Goal: Information Seeking & Learning: Learn about a topic

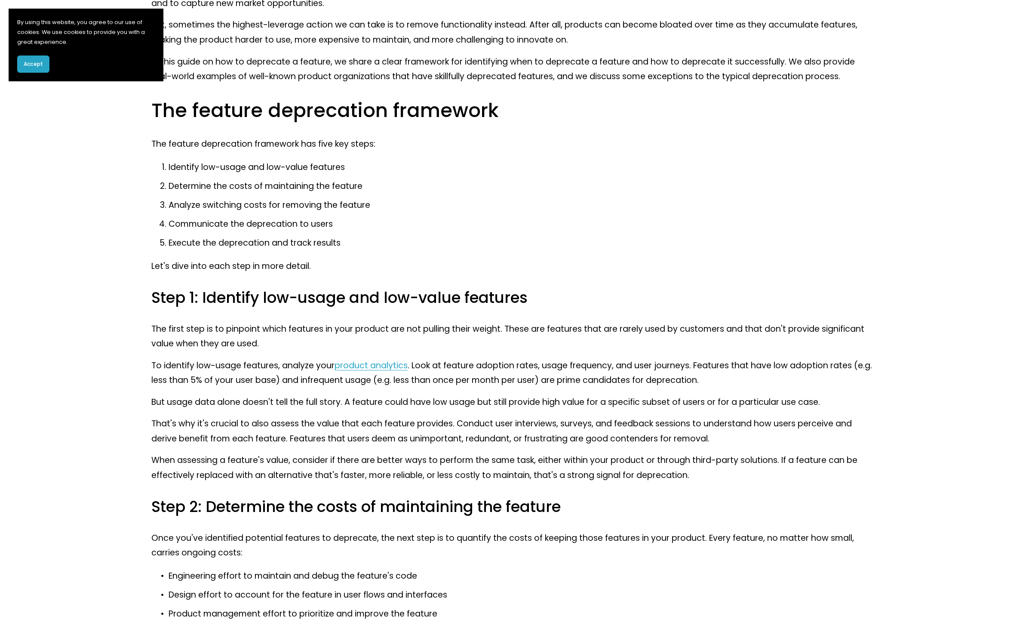
scroll to position [586, 0]
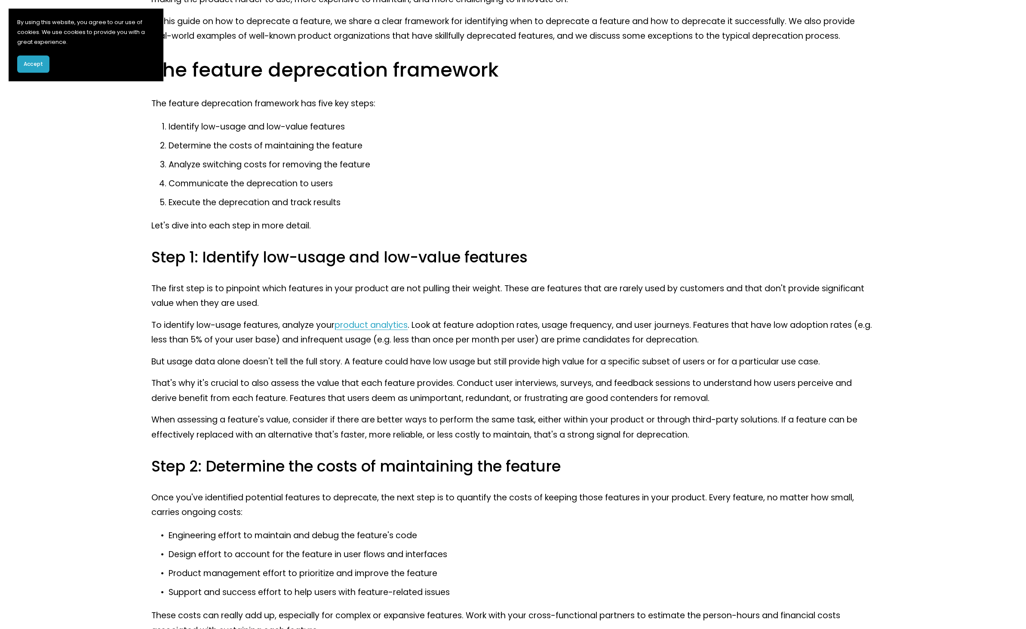
drag, startPoint x: 255, startPoint y: 468, endPoint x: 456, endPoint y: 463, distance: 201.8
click at [456, 463] on h3 "Step 2: Determine the costs of maintaining the feature" at bounding box center [512, 466] width 723 height 20
drag, startPoint x: 364, startPoint y: 469, endPoint x: 504, endPoint y: 463, distance: 139.9
click at [504, 463] on h3 "Step 2: Determine the costs of maintaining the feature" at bounding box center [512, 466] width 723 height 20
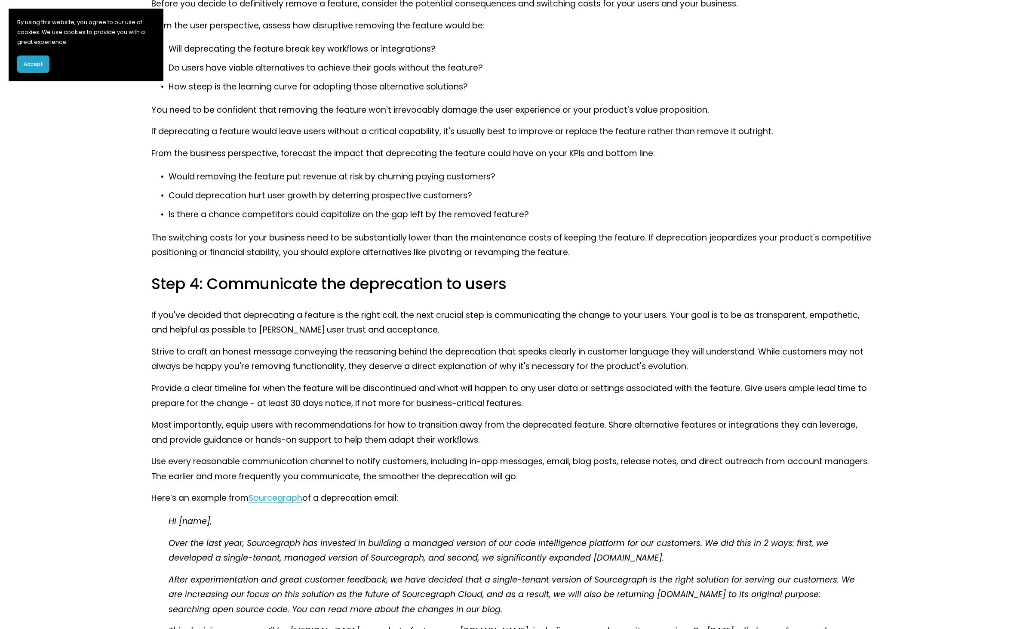
scroll to position [1369, 0]
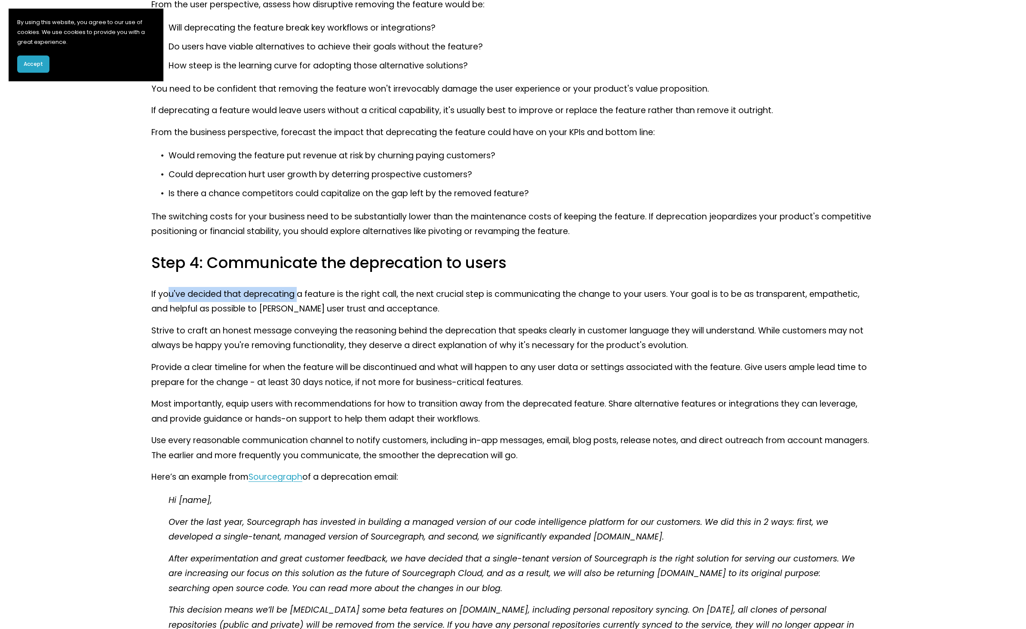
drag, startPoint x: 168, startPoint y: 294, endPoint x: 295, endPoint y: 298, distance: 126.9
click at [295, 298] on p "If you've decided that deprecating a feature is the right call, the next crucia…" at bounding box center [512, 302] width 723 height 30
click at [232, 303] on p "If you've decided that deprecating a feature is the right call, the next crucia…" at bounding box center [512, 302] width 723 height 30
drag, startPoint x: 239, startPoint y: 295, endPoint x: 354, endPoint y: 292, distance: 114.9
click at [354, 292] on p "If you've decided that deprecating a feature is the right call, the next crucia…" at bounding box center [512, 302] width 723 height 30
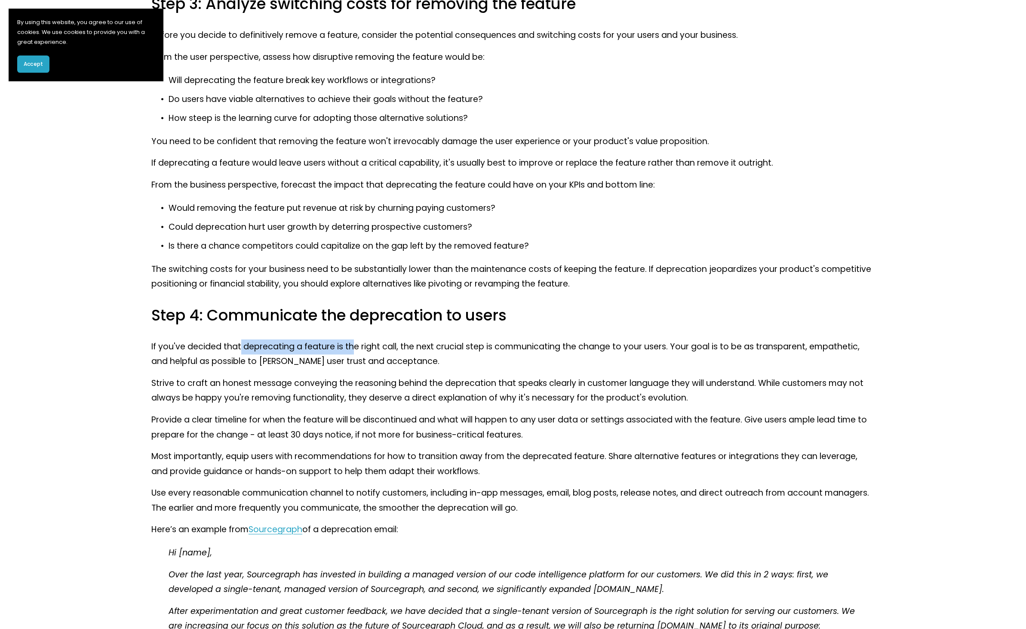
scroll to position [1311, 0]
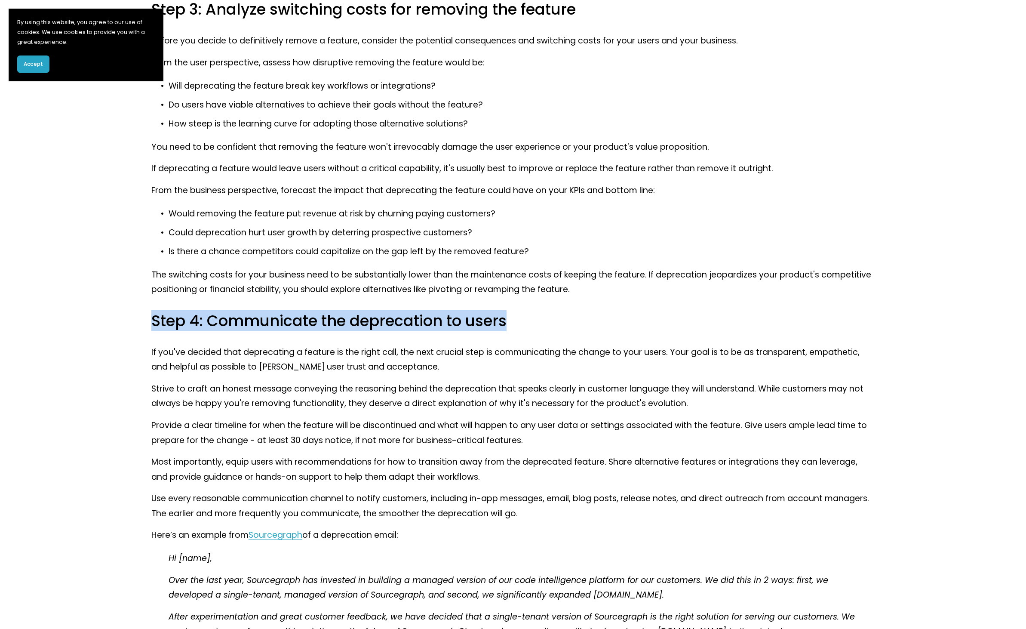
drag, startPoint x: 153, startPoint y: 319, endPoint x: 557, endPoint y: 317, distance: 404.3
click at [557, 317] on h3 "Step 4: Communicate the deprecation to users" at bounding box center [512, 321] width 723 height 20
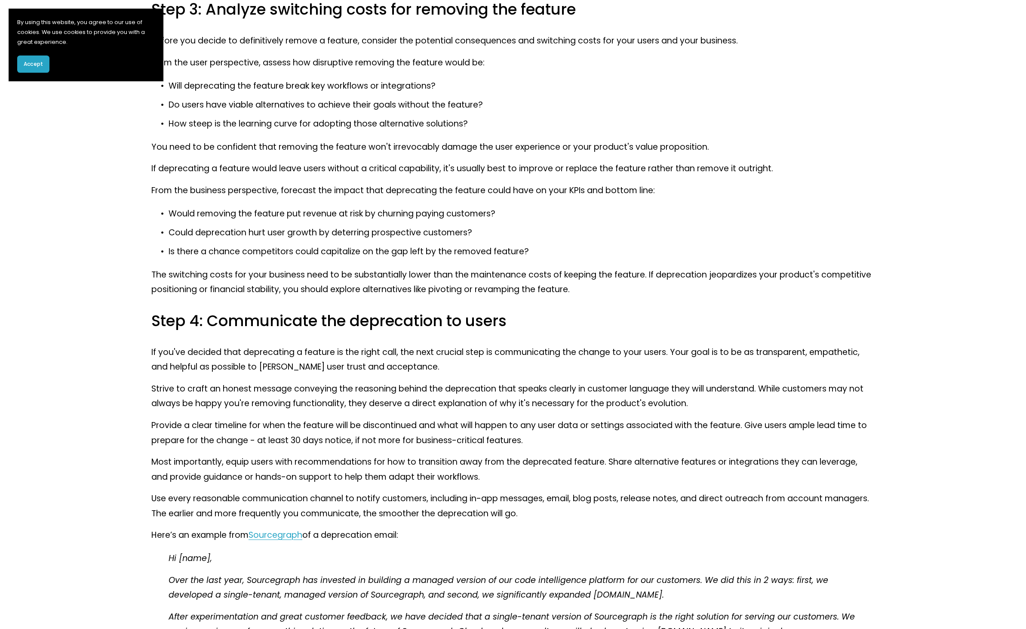
click at [272, 400] on p "Strive to craft an honest message conveying the reasoning behind the deprecatio…" at bounding box center [512, 396] width 723 height 30
drag, startPoint x: 203, startPoint y: 350, endPoint x: 486, endPoint y: 356, distance: 283.0
click at [486, 356] on p "If you've decided that deprecating a feature is the right call, the next crucia…" at bounding box center [512, 360] width 723 height 30
click at [486, 399] on p "Strive to craft an honest message conveying the reasoning behind the deprecatio…" at bounding box center [512, 396] width 723 height 30
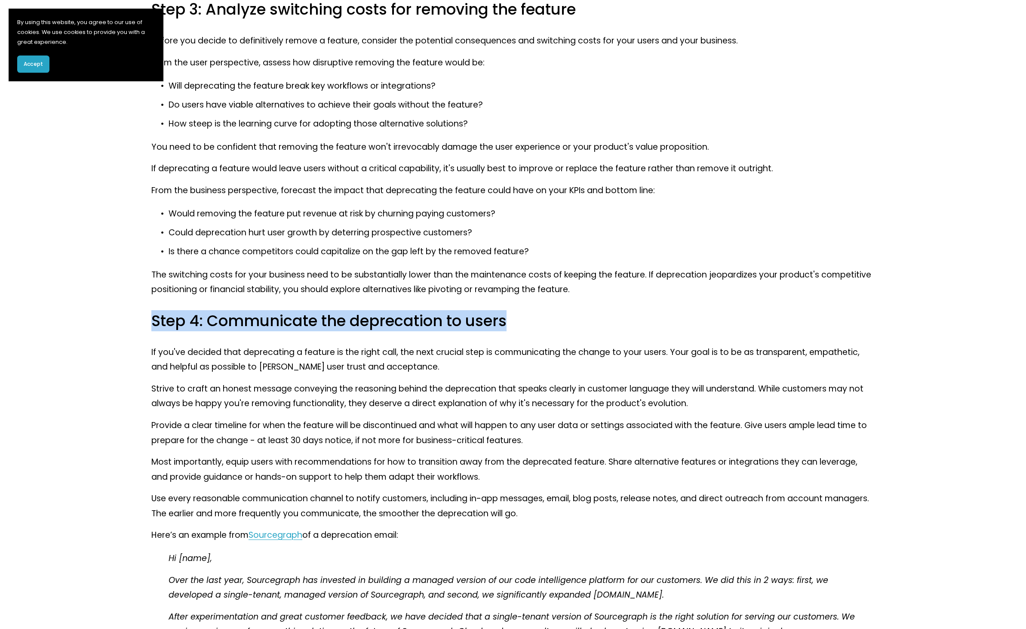
drag, startPoint x: 153, startPoint y: 320, endPoint x: 536, endPoint y: 319, distance: 383.6
click at [536, 319] on h3 "Step 4: Communicate the deprecation to users" at bounding box center [512, 321] width 723 height 20
click at [181, 318] on h3 "Step 4: Communicate the deprecation to users" at bounding box center [512, 321] width 723 height 20
drag, startPoint x: 154, startPoint y: 320, endPoint x: 341, endPoint y: 340, distance: 187.3
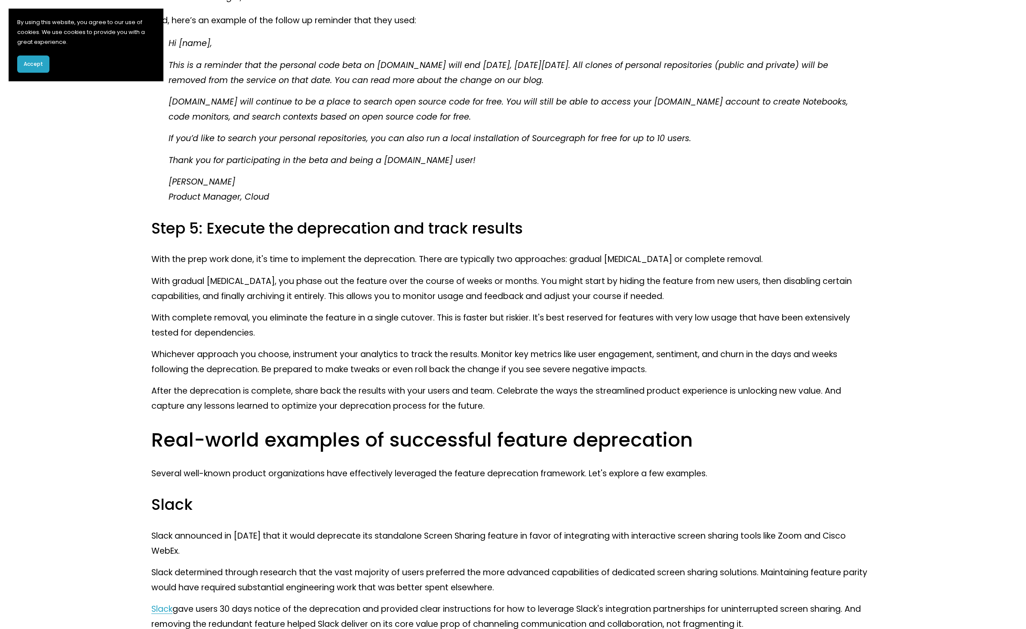
scroll to position [2127, 0]
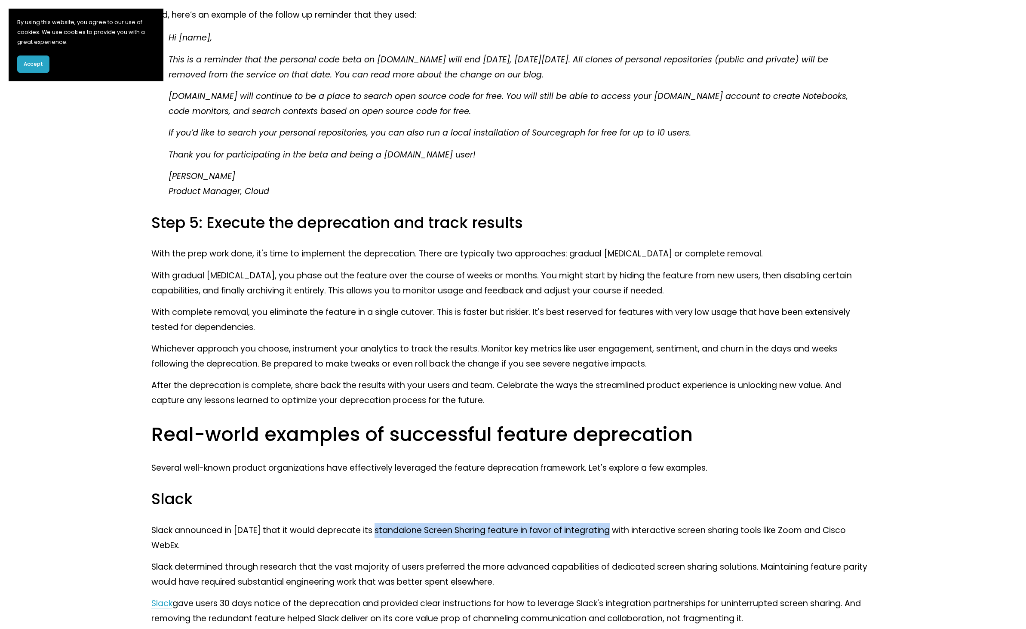
drag, startPoint x: 374, startPoint y: 531, endPoint x: 609, endPoint y: 530, distance: 234.8
click at [609, 530] on p "Slack announced in [DATE] that it would deprecate its standalone Screen Sharing…" at bounding box center [512, 538] width 723 height 30
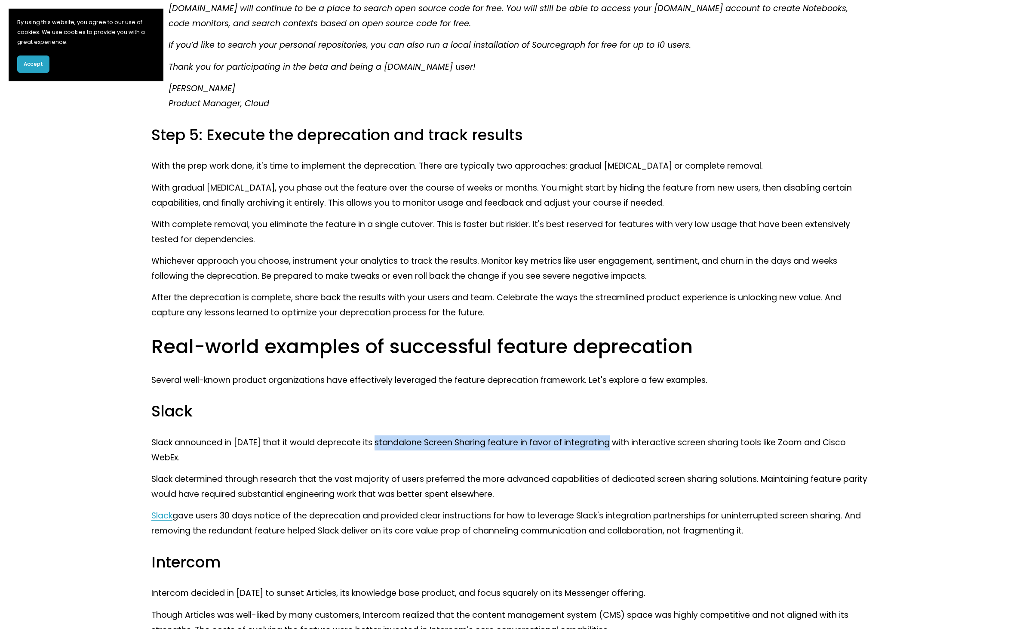
scroll to position [2225, 0]
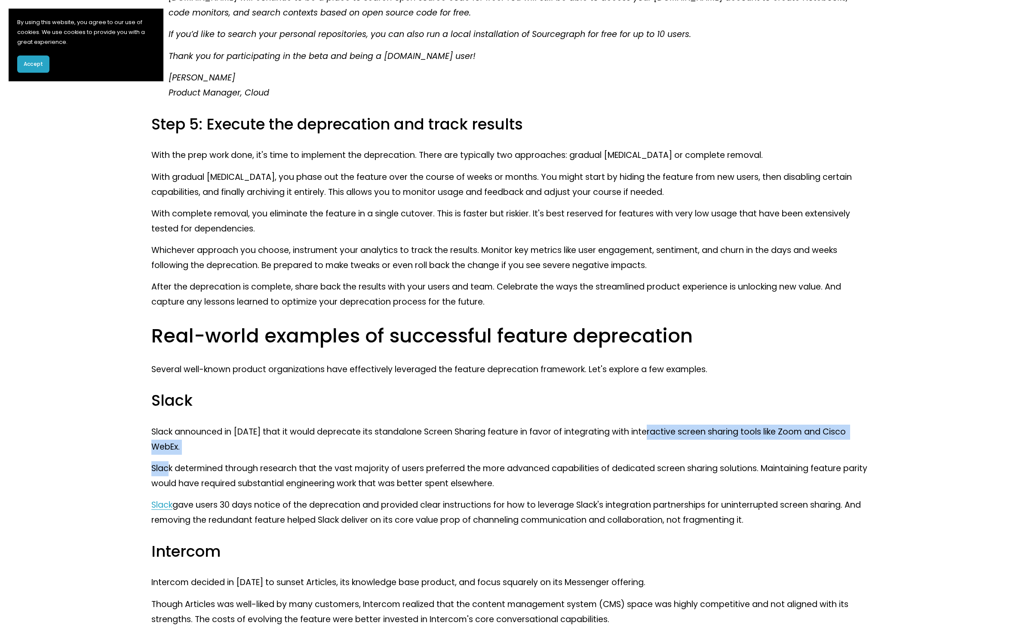
drag, startPoint x: 643, startPoint y: 430, endPoint x: 169, endPoint y: 454, distance: 474.9
click at [215, 461] on p "Slack determined through research that the vast majority of users preferred the…" at bounding box center [512, 476] width 723 height 30
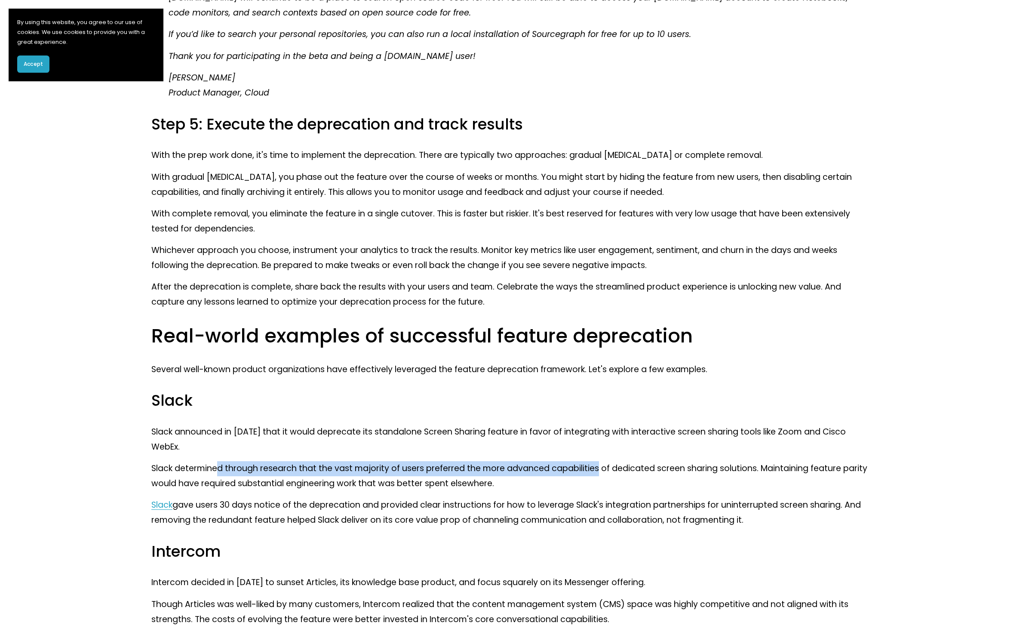
drag, startPoint x: 218, startPoint y: 455, endPoint x: 596, endPoint y: 455, distance: 378.4
click at [596, 461] on p "Slack determined through research that the vast majority of users preferred the…" at bounding box center [512, 476] width 723 height 30
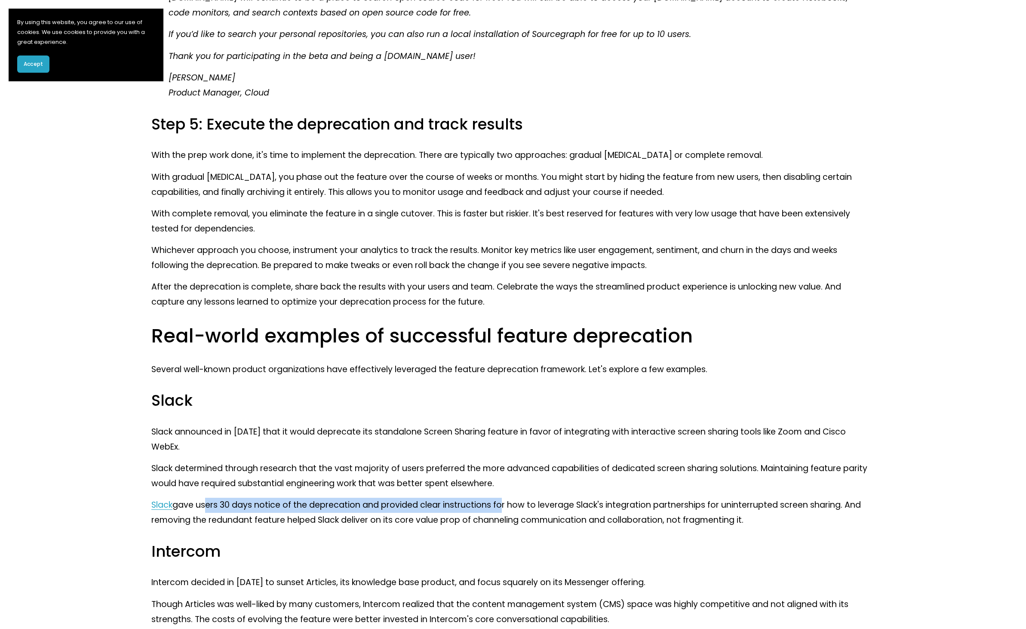
drag, startPoint x: 205, startPoint y: 492, endPoint x: 498, endPoint y: 487, distance: 293.3
click at [498, 498] on p "Slack gave users 30 days notice of the deprecation and provided clear instructi…" at bounding box center [512, 513] width 723 height 30
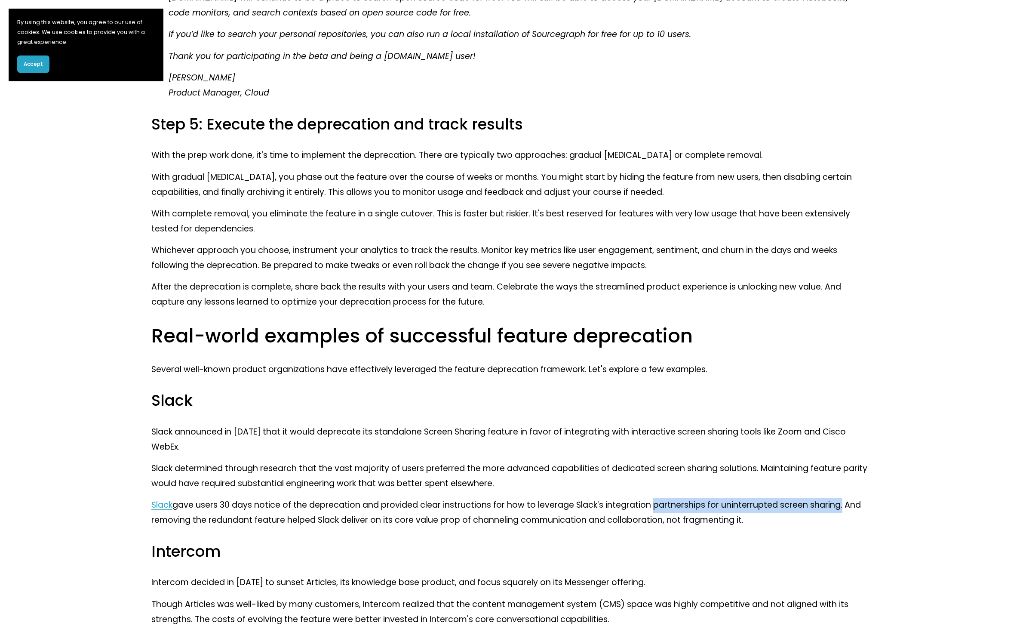
drag, startPoint x: 650, startPoint y: 488, endPoint x: 600, endPoint y: 483, distance: 50.1
click at [842, 498] on p "Slack gave users 30 days notice of the deprecation and provided clear instructi…" at bounding box center [512, 513] width 723 height 30
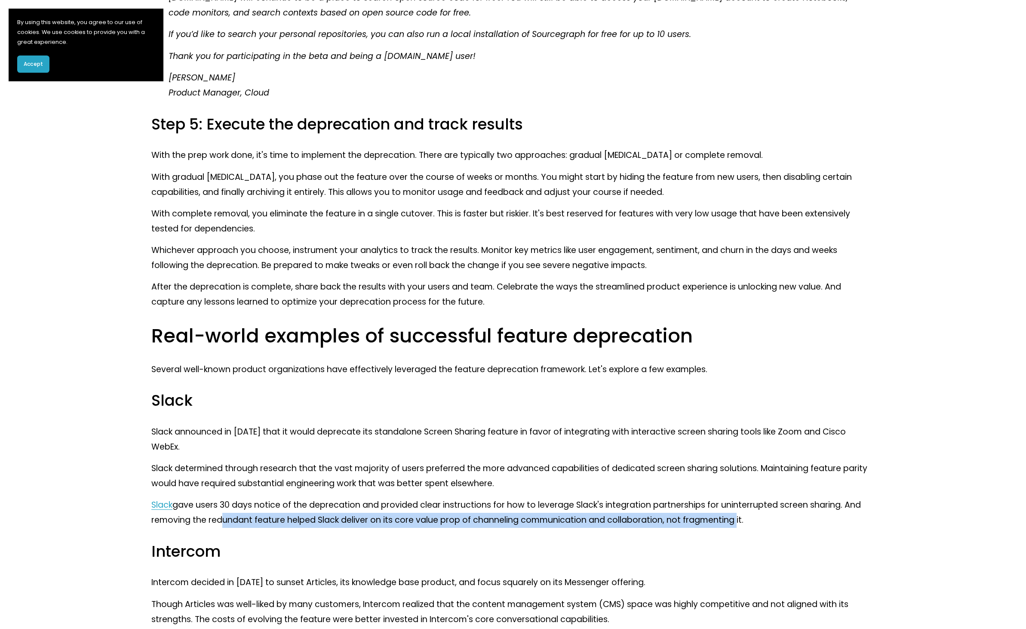
drag, startPoint x: 219, startPoint y: 502, endPoint x: 740, endPoint y: 504, distance: 521.2
click at [734, 508] on p "Slack gave users 30 days notice of the deprecation and provided clear instructi…" at bounding box center [512, 513] width 723 height 30
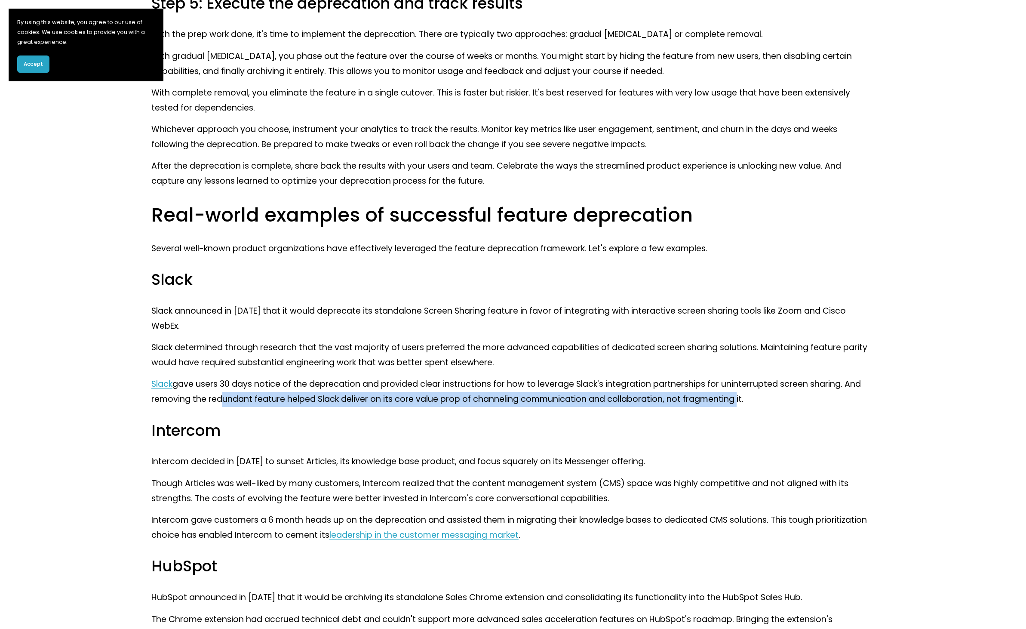
scroll to position [2352, 0]
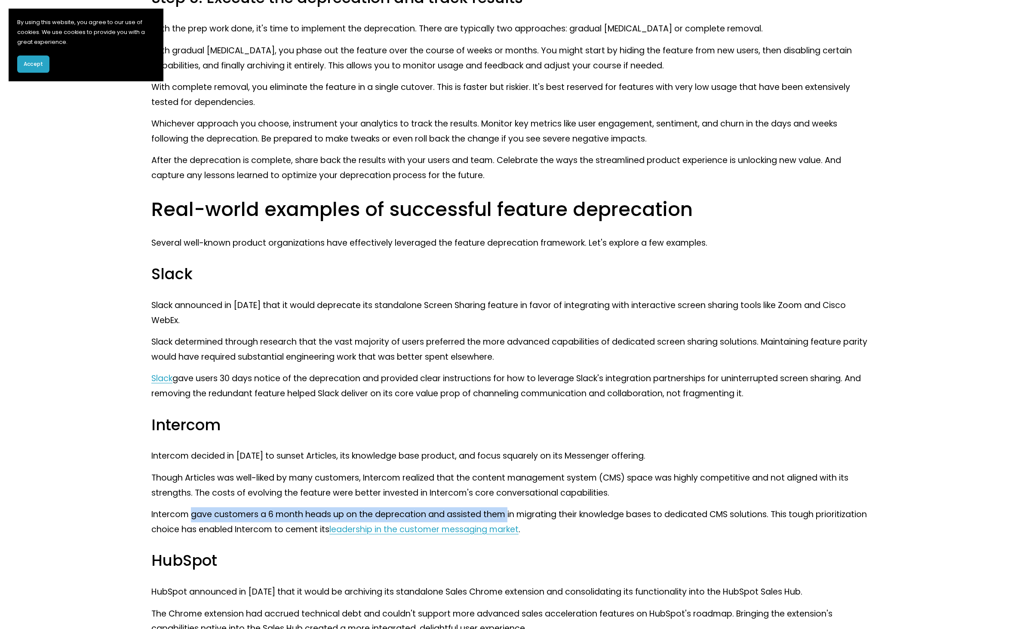
drag, startPoint x: 194, startPoint y: 497, endPoint x: 506, endPoint y: 495, distance: 312.2
click at [506, 507] on p "Intercom gave customers a 6 month heads up on the deprecation and assisted them…" at bounding box center [512, 522] width 723 height 30
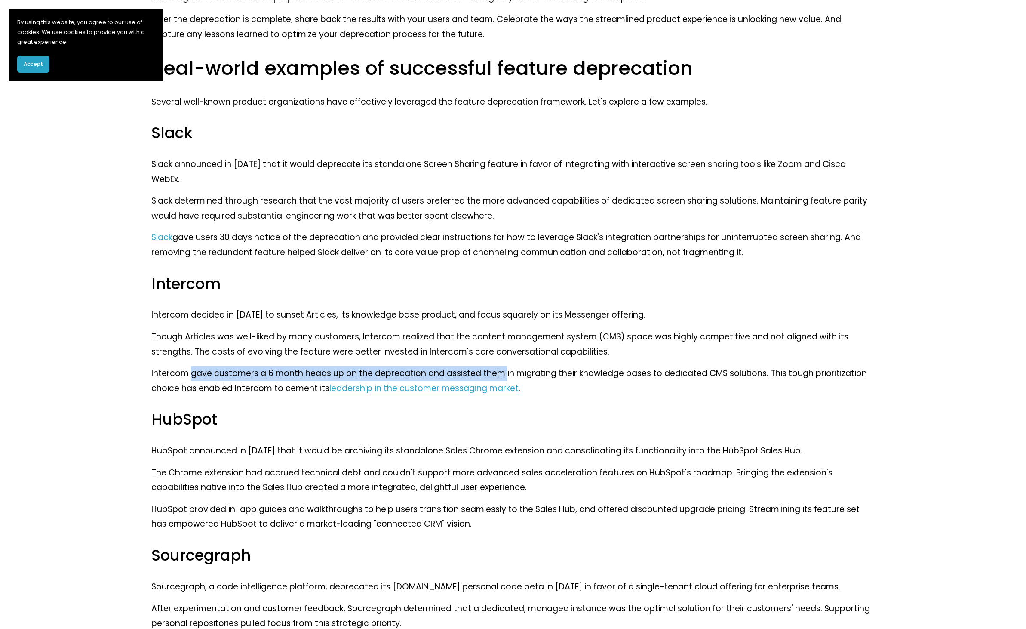
scroll to position [2572, 0]
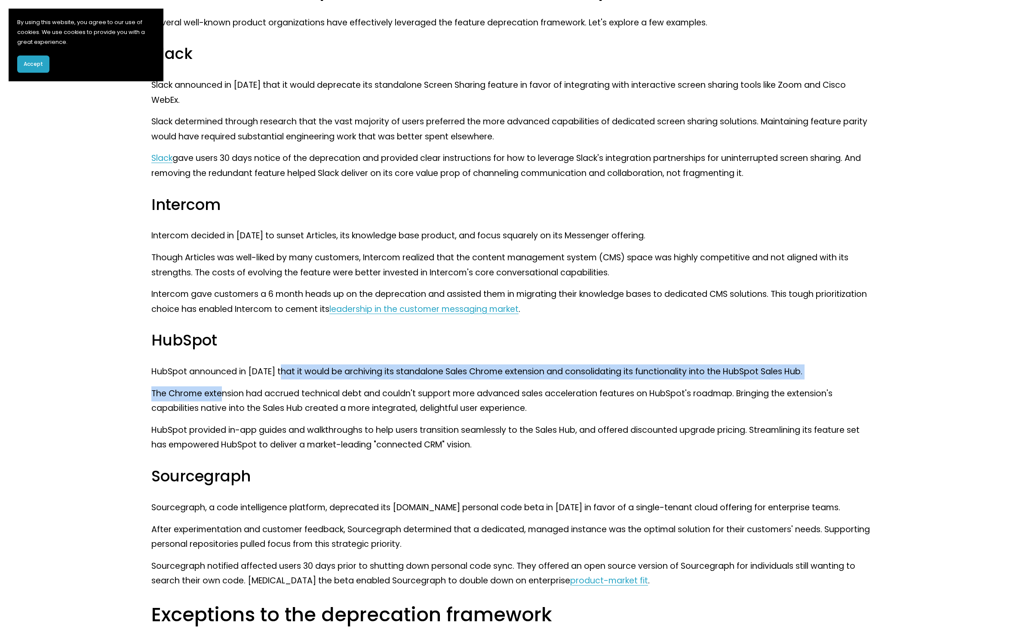
drag, startPoint x: 280, startPoint y: 358, endPoint x: 220, endPoint y: 377, distance: 63.1
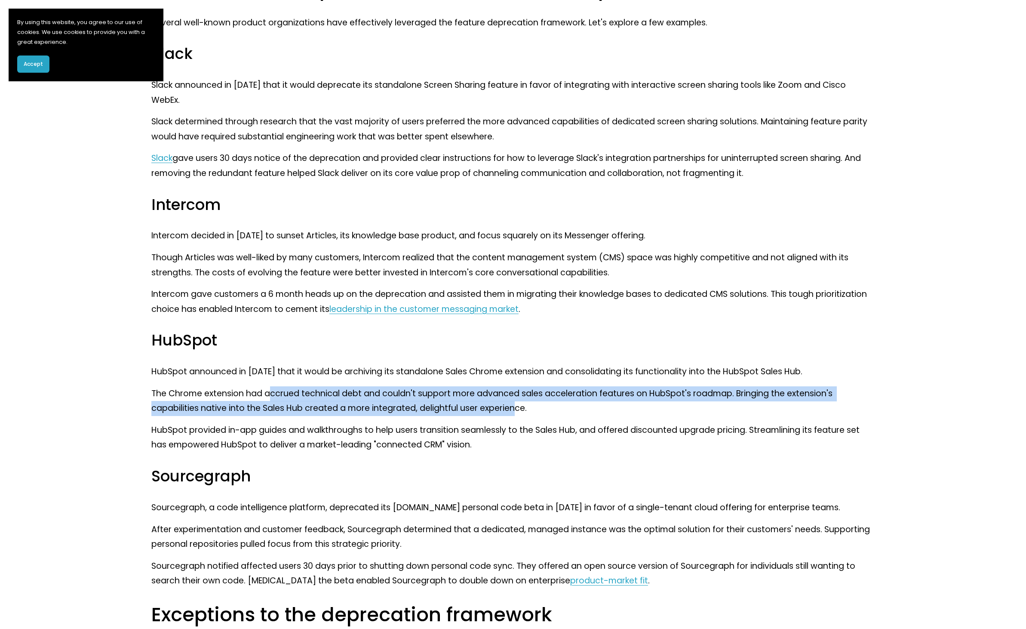
drag, startPoint x: 271, startPoint y: 378, endPoint x: 518, endPoint y: 391, distance: 247.2
click at [518, 391] on p "The Chrome extension had accrued technical debt and couldn't support more advan…" at bounding box center [512, 401] width 723 height 30
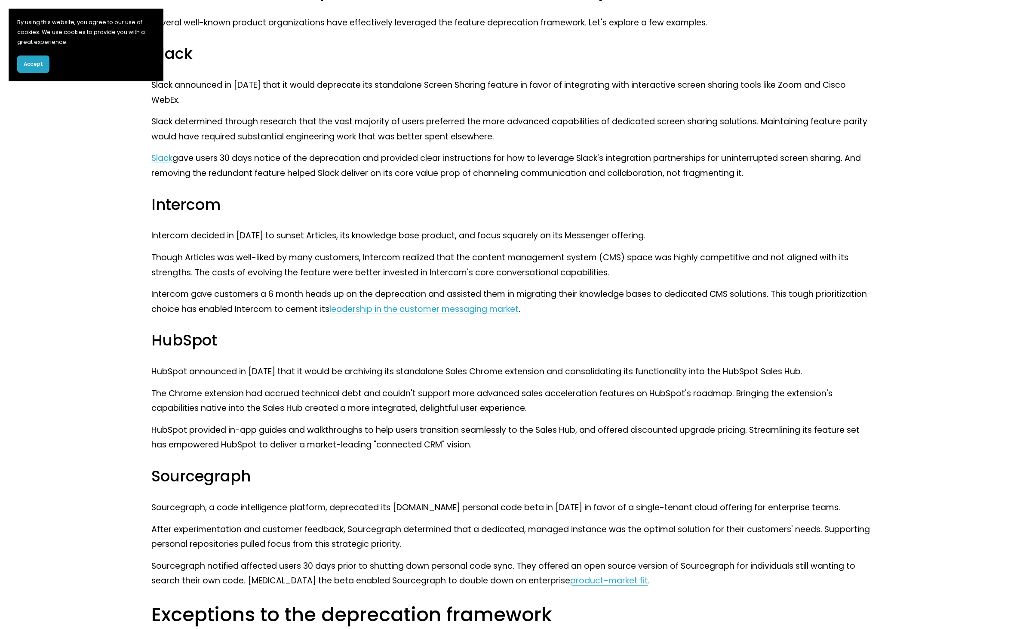
click at [183, 423] on p "HubSpot provided in-app guides and walkthroughs to help users transition seamle…" at bounding box center [512, 438] width 723 height 30
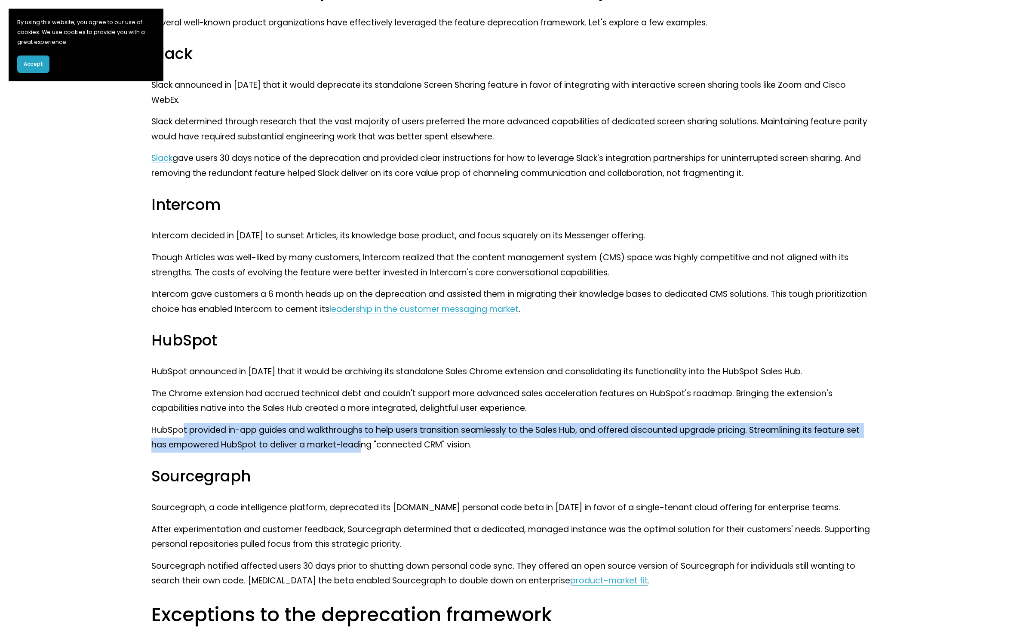
drag, startPoint x: 183, startPoint y: 413, endPoint x: 360, endPoint y: 426, distance: 177.7
click at [360, 426] on p "HubSpot provided in-app guides and walkthroughs to help users transition seamle…" at bounding box center [512, 438] width 723 height 30
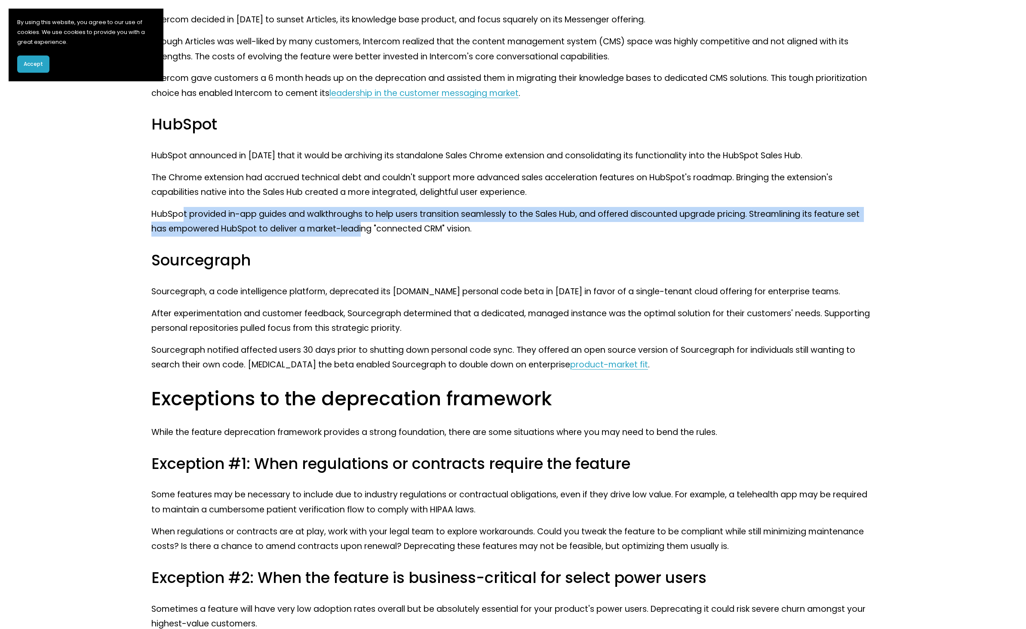
scroll to position [2865, 0]
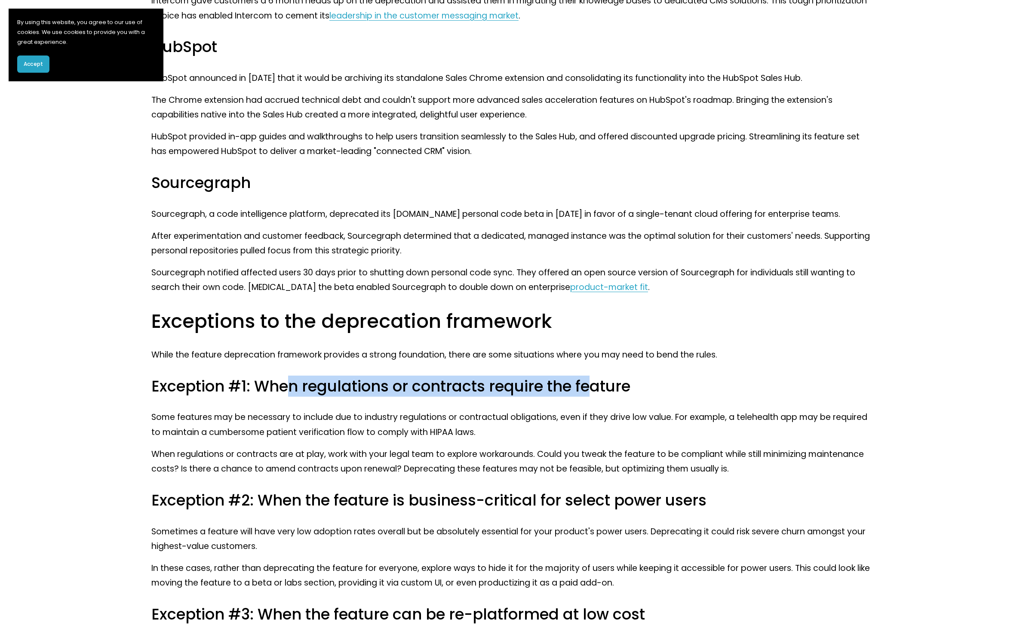
drag, startPoint x: 289, startPoint y: 372, endPoint x: 596, endPoint y: 363, distance: 306.4
click at [596, 376] on h3 "Exception #1: When regulations or contracts require the feature" at bounding box center [512, 386] width 723 height 20
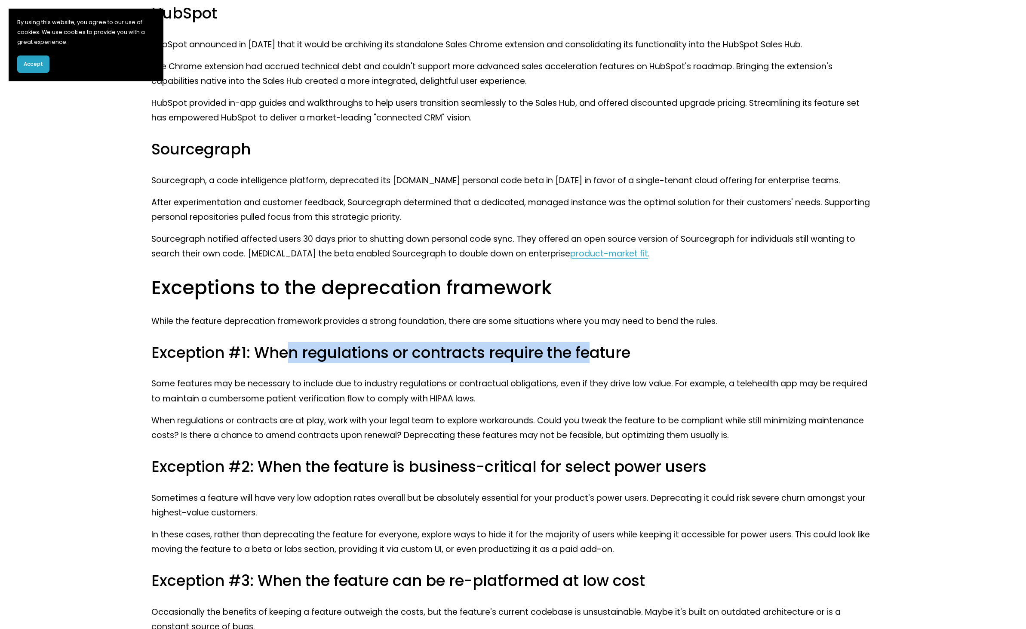
scroll to position [2935, 0]
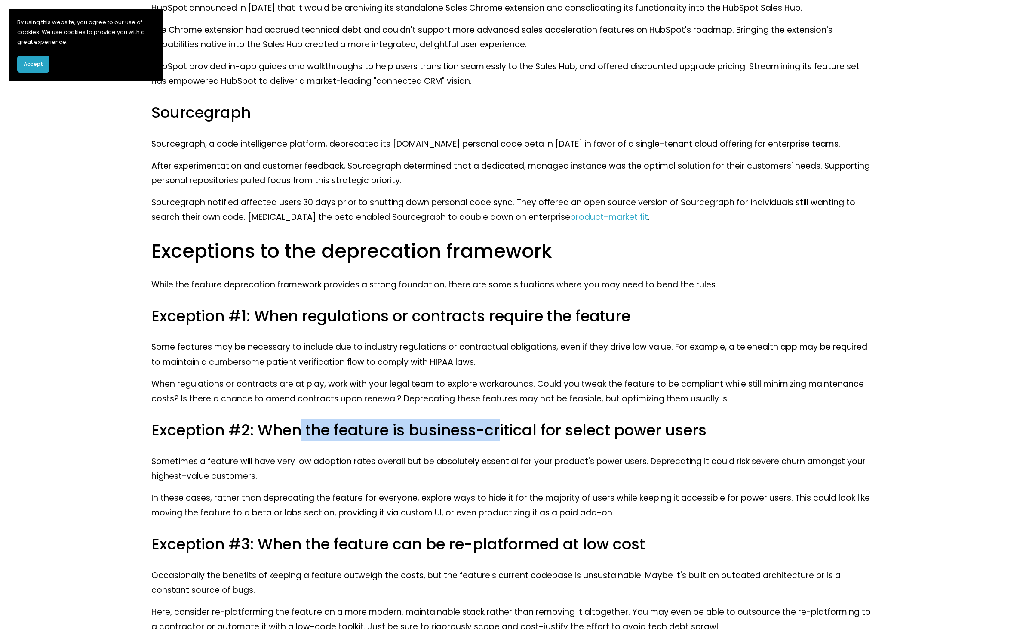
drag, startPoint x: 302, startPoint y: 412, endPoint x: 501, endPoint y: 415, distance: 199.1
click at [501, 420] on h3 "Exception #2: When the feature is business-critical for select power users" at bounding box center [512, 430] width 723 height 20
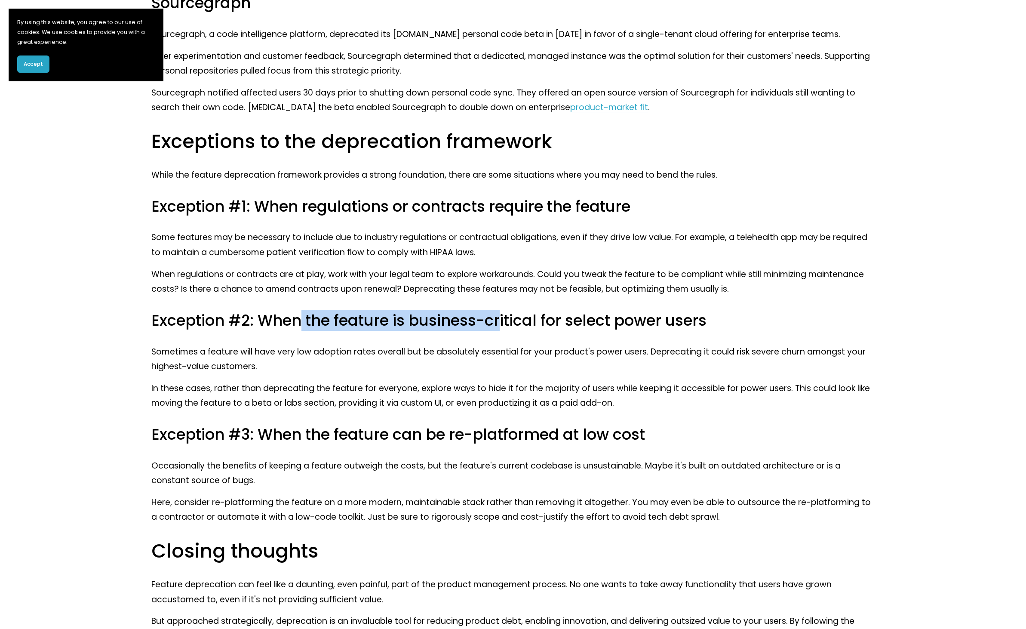
scroll to position [3071, 0]
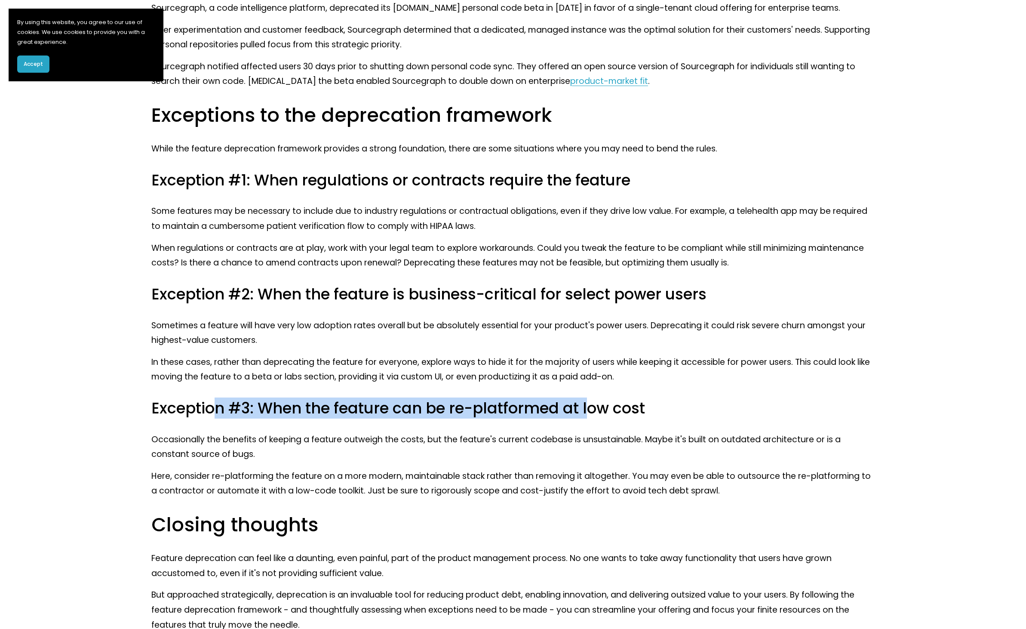
drag, startPoint x: 215, startPoint y: 393, endPoint x: 585, endPoint y: 394, distance: 370.7
click at [588, 398] on h3 "Exception #3: When the feature can be re-platformed at low cost" at bounding box center [512, 408] width 723 height 20
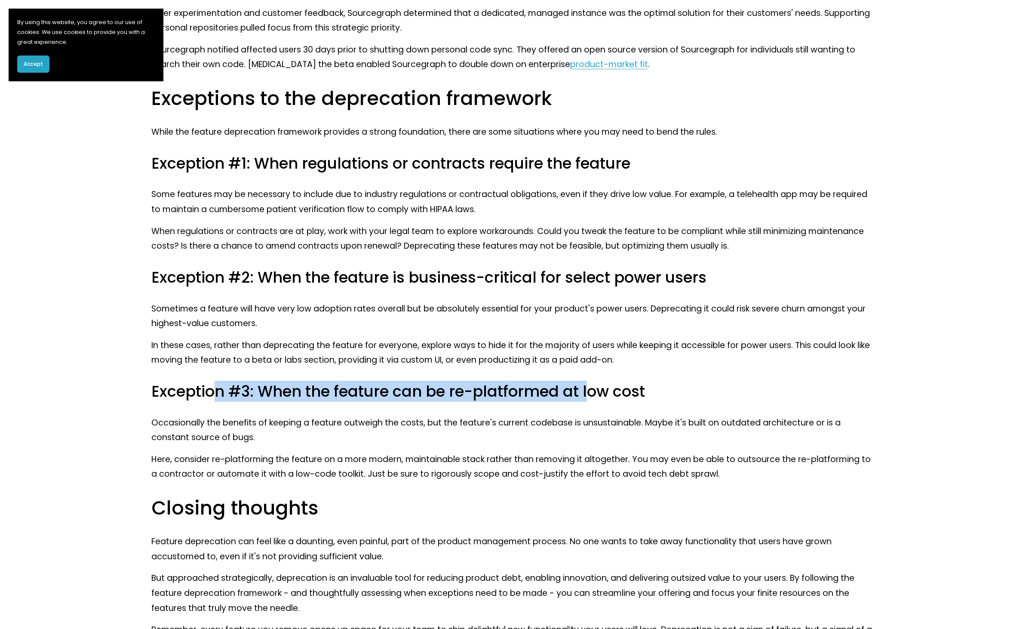
scroll to position [3120, 0]
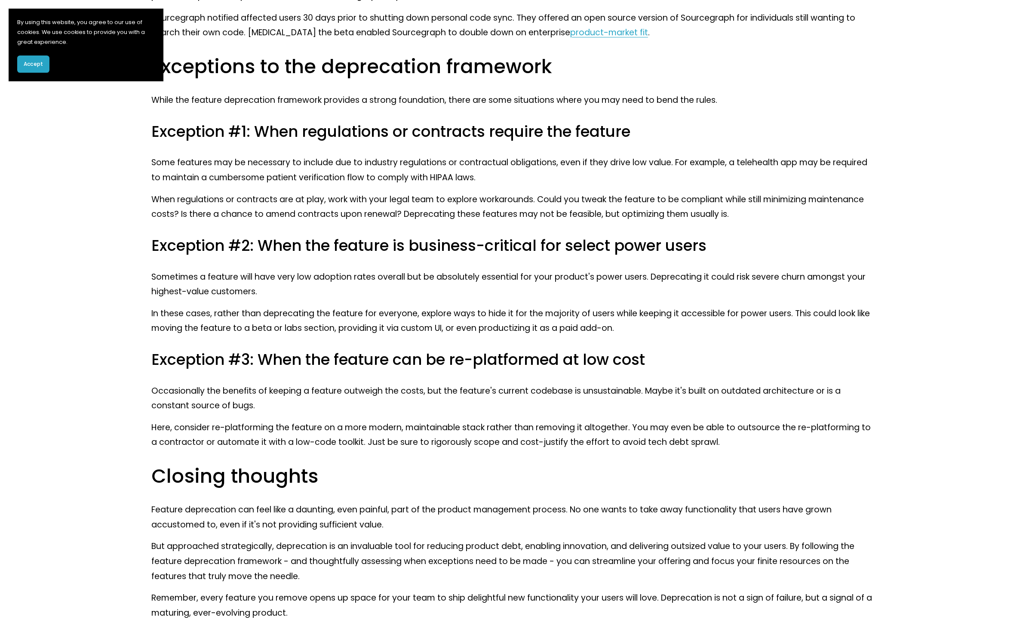
click at [428, 350] on h3 "Exception #3: When the feature can be re-platformed at low cost" at bounding box center [512, 360] width 723 height 20
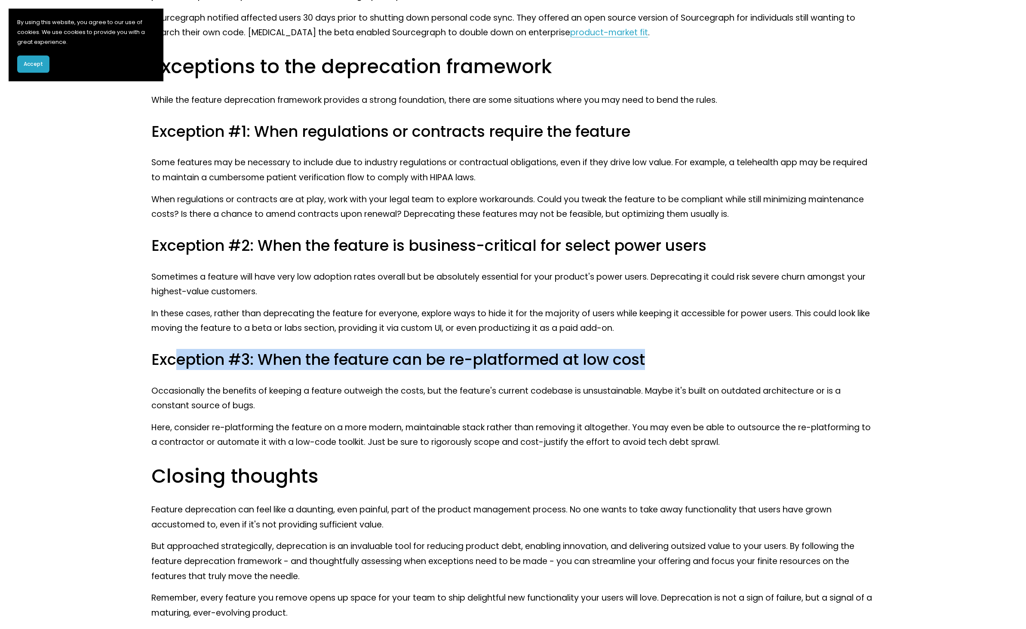
drag, startPoint x: 173, startPoint y: 345, endPoint x: 723, endPoint y: 337, distance: 549.7
click at [723, 350] on h3 "Exception #3: When the feature can be re-platformed at low cost" at bounding box center [512, 360] width 723 height 20
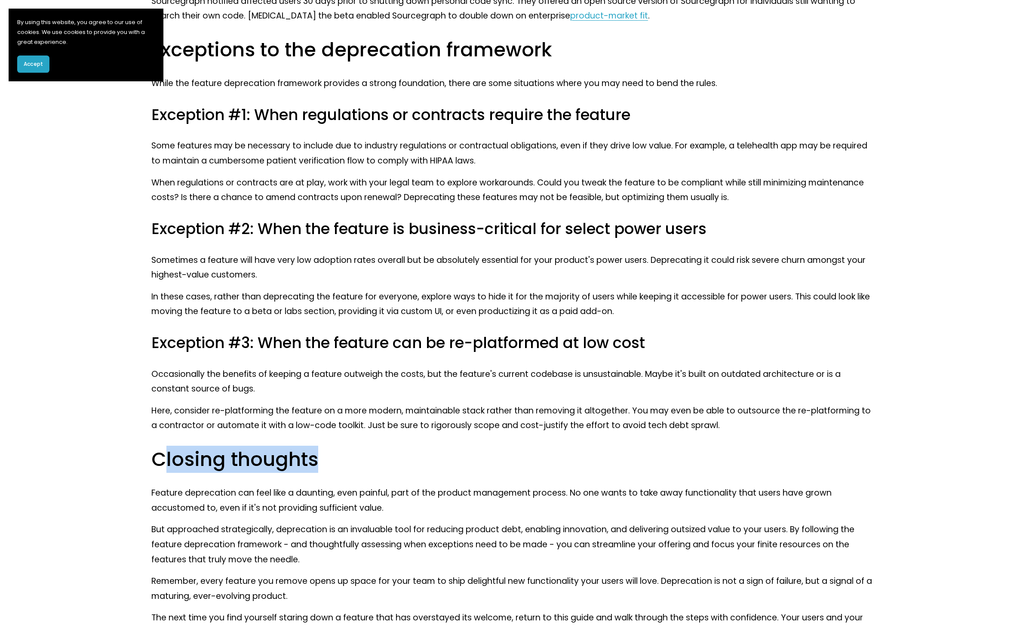
drag, startPoint x: 160, startPoint y: 446, endPoint x: 456, endPoint y: 446, distance: 296.3
click at [456, 447] on h2 "Closing thoughts" at bounding box center [512, 459] width 723 height 25
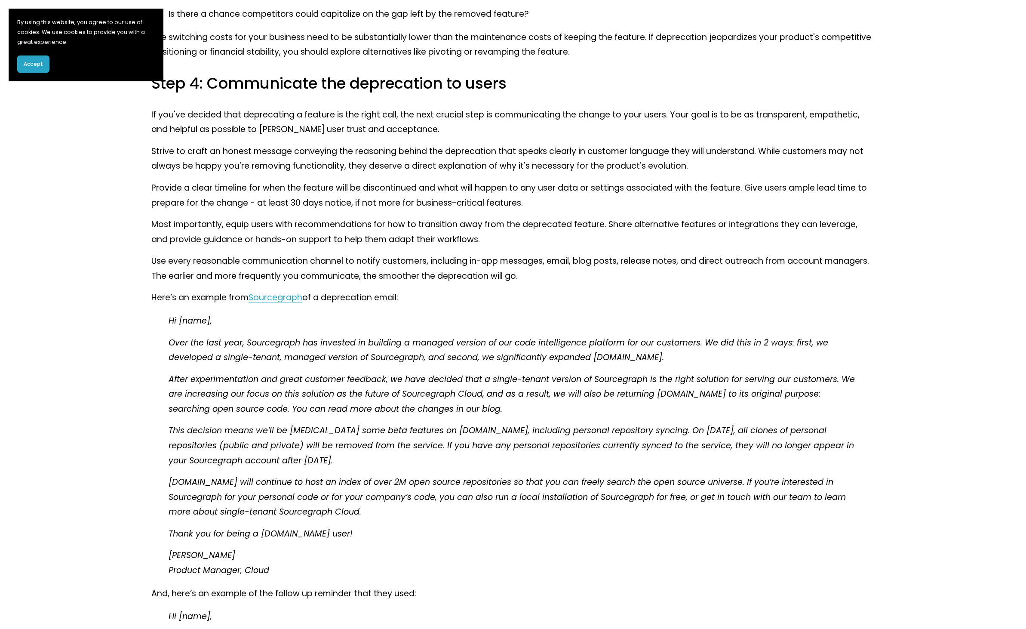
scroll to position [1015, 0]
